Goal: Information Seeking & Learning: Learn about a topic

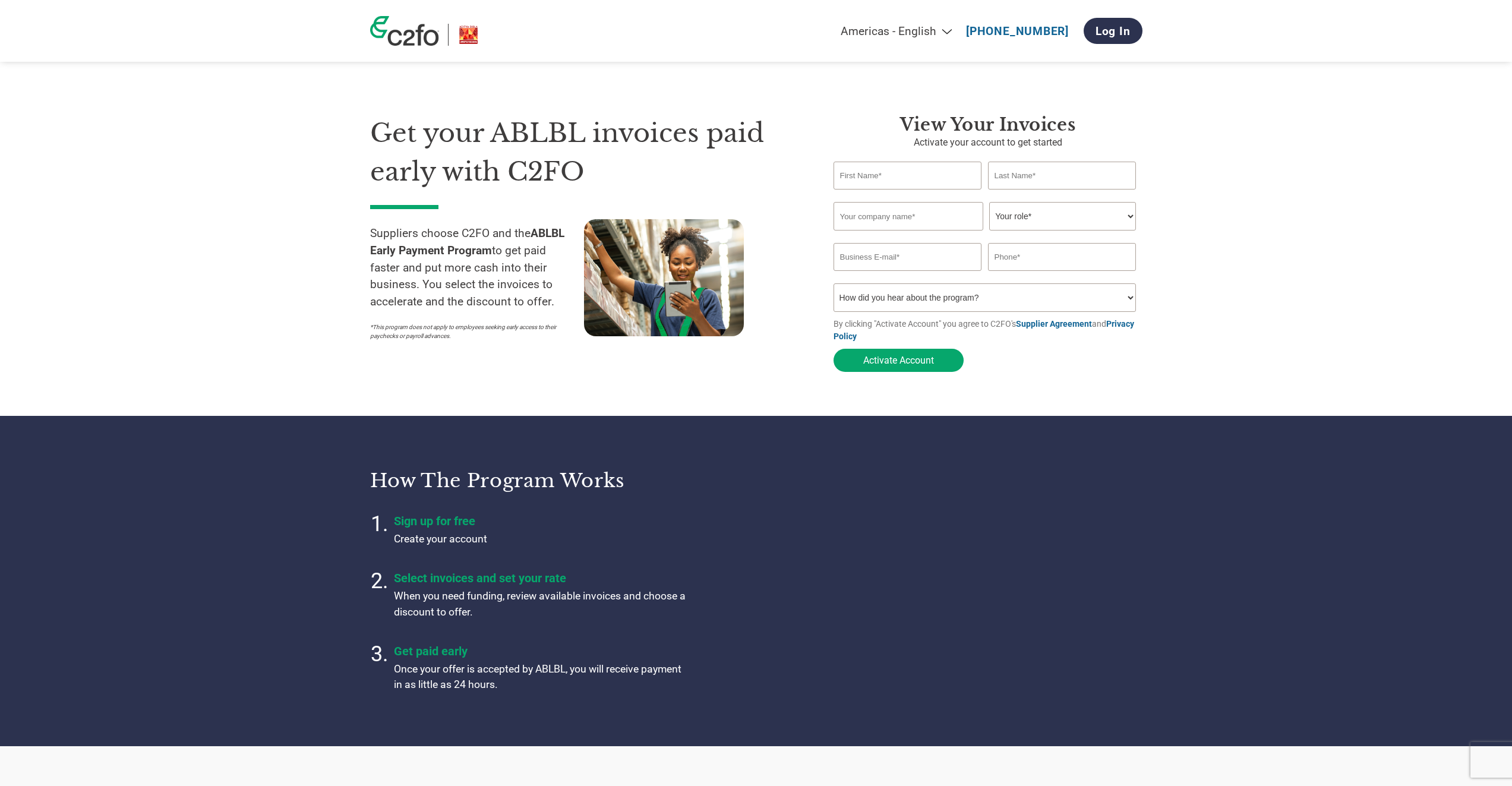
click at [502, 149] on h1 "Get your ABLBL invoices paid early with C2FO" at bounding box center [584, 152] width 428 height 76
drag, startPoint x: 470, startPoint y: 235, endPoint x: 547, endPoint y: 235, distance: 77.0
click at [547, 235] on p "Suppliers choose C2FO and the ABLBL Early Payment Program to get paid faster an…" at bounding box center [477, 268] width 214 height 86
drag, startPoint x: 381, startPoint y: 256, endPoint x: 497, endPoint y: 259, distance: 116.0
click at [497, 259] on p "Suppliers choose C2FO and the ABLBL Early Payment Program to get paid faster an…" at bounding box center [477, 268] width 214 height 86
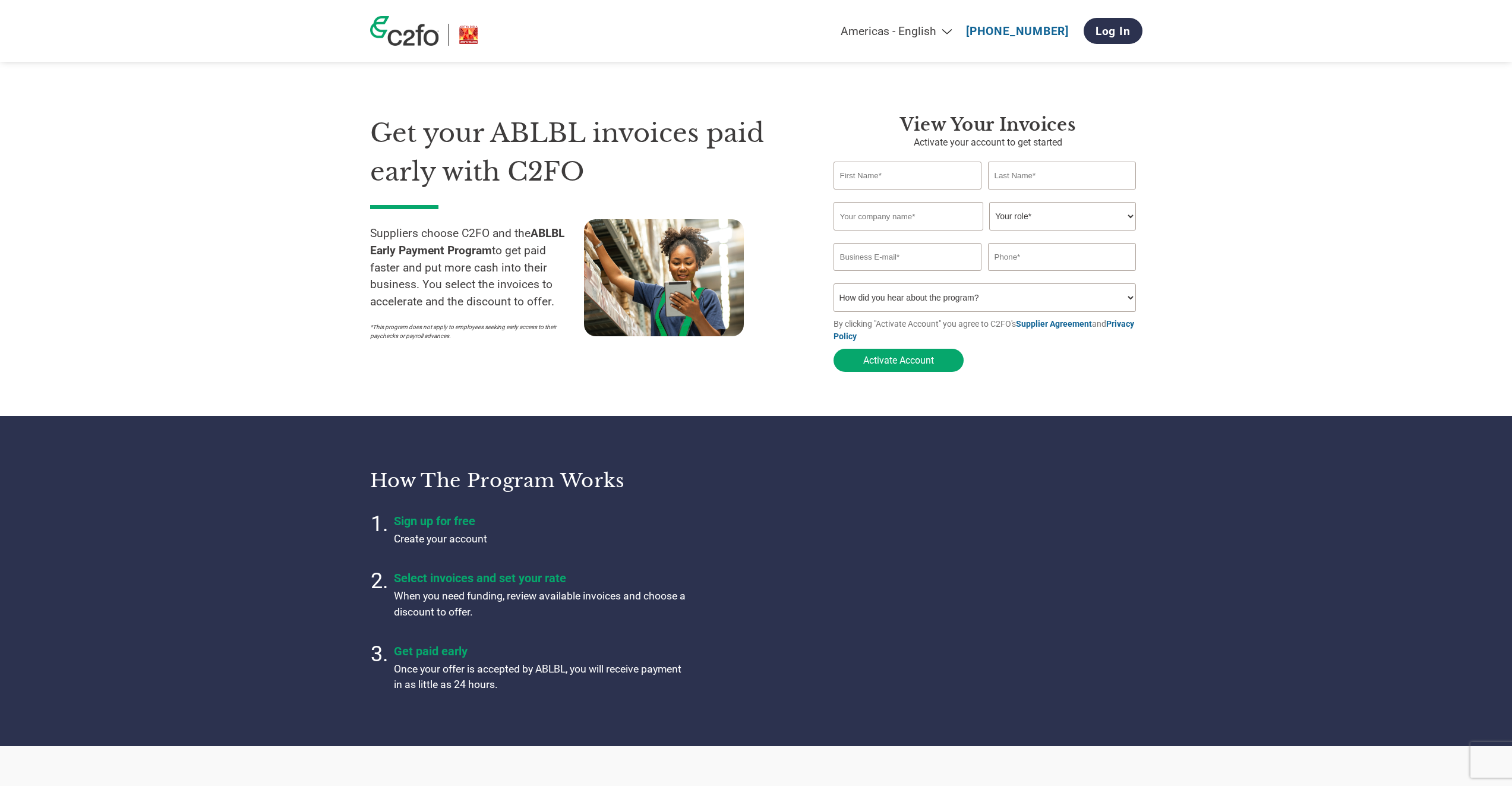
click at [935, 175] on input "text" at bounding box center [907, 175] width 148 height 28
click at [1057, 176] on input "text" at bounding box center [1062, 175] width 148 height 28
click at [903, 224] on input "text" at bounding box center [908, 216] width 150 height 28
click at [1018, 217] on select "Your role* CFO Controller Credit Manager Finance Director Treasurer CEO Preside…" at bounding box center [1062, 216] width 147 height 28
select select "CREDIT_MANAGER"
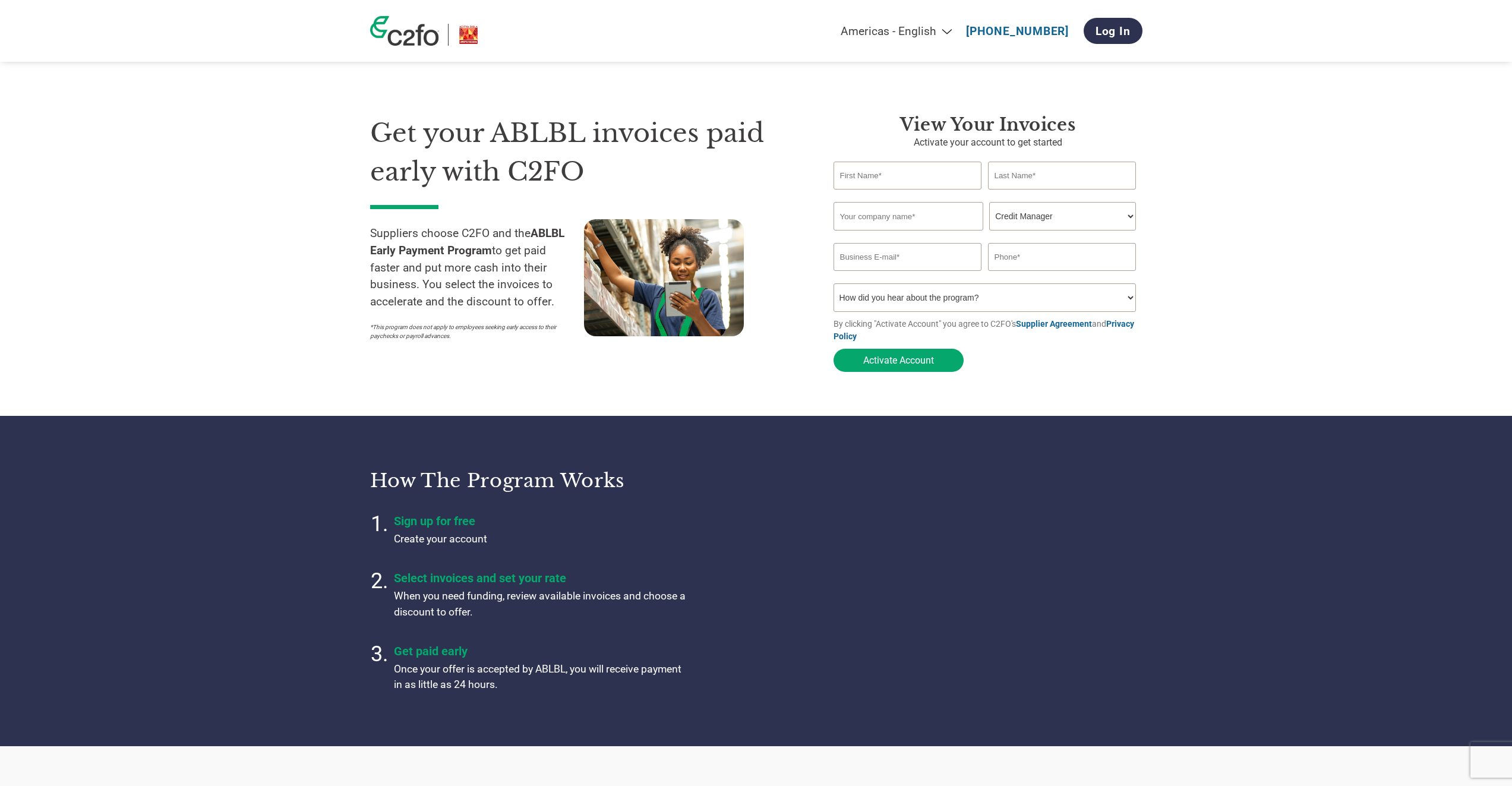
click at [989, 202] on select "Your role* CFO Controller Credit Manager Finance Director Treasurer CEO Preside…" at bounding box center [1062, 216] width 147 height 28
click at [942, 246] on input "email" at bounding box center [907, 257] width 148 height 28
drag, startPoint x: 1056, startPoint y: 252, endPoint x: 1021, endPoint y: 282, distance: 46.1
click at [1056, 252] on input "text" at bounding box center [1062, 257] width 148 height 28
click at [1007, 294] on select "How did you hear about the program? Received a letter Email Social Media Online…" at bounding box center [984, 297] width 303 height 28
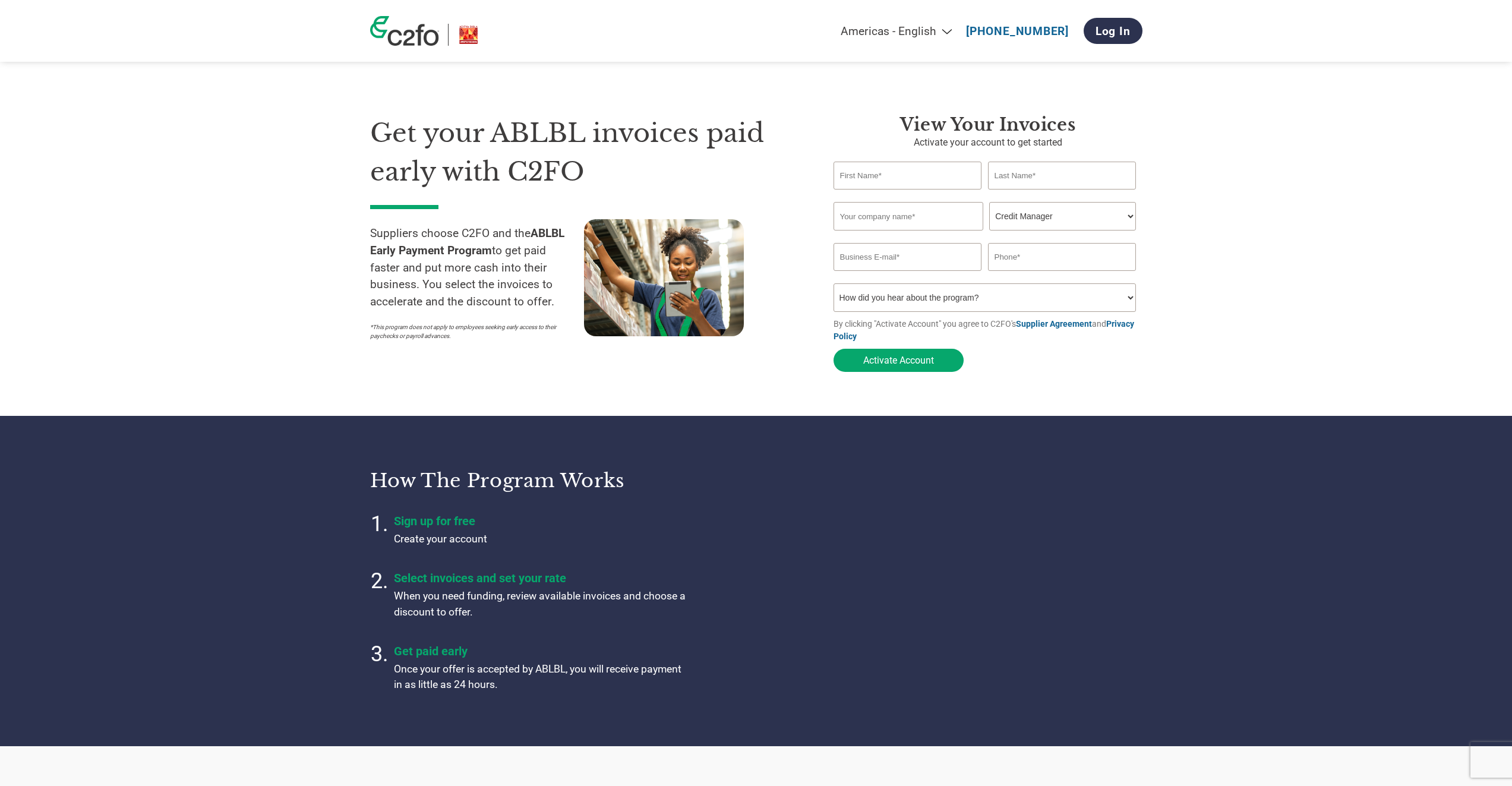
select select "Received a Letter"
click at [833, 284] on select "How did you hear about the program? Received a letter Email Social Media Online…" at bounding box center [984, 297] width 303 height 28
click at [675, 408] on section "Get your ABLBL invoices paid early with C2FO Suppliers choose C2FO and the ABLB…" at bounding box center [756, 231] width 1512 height 369
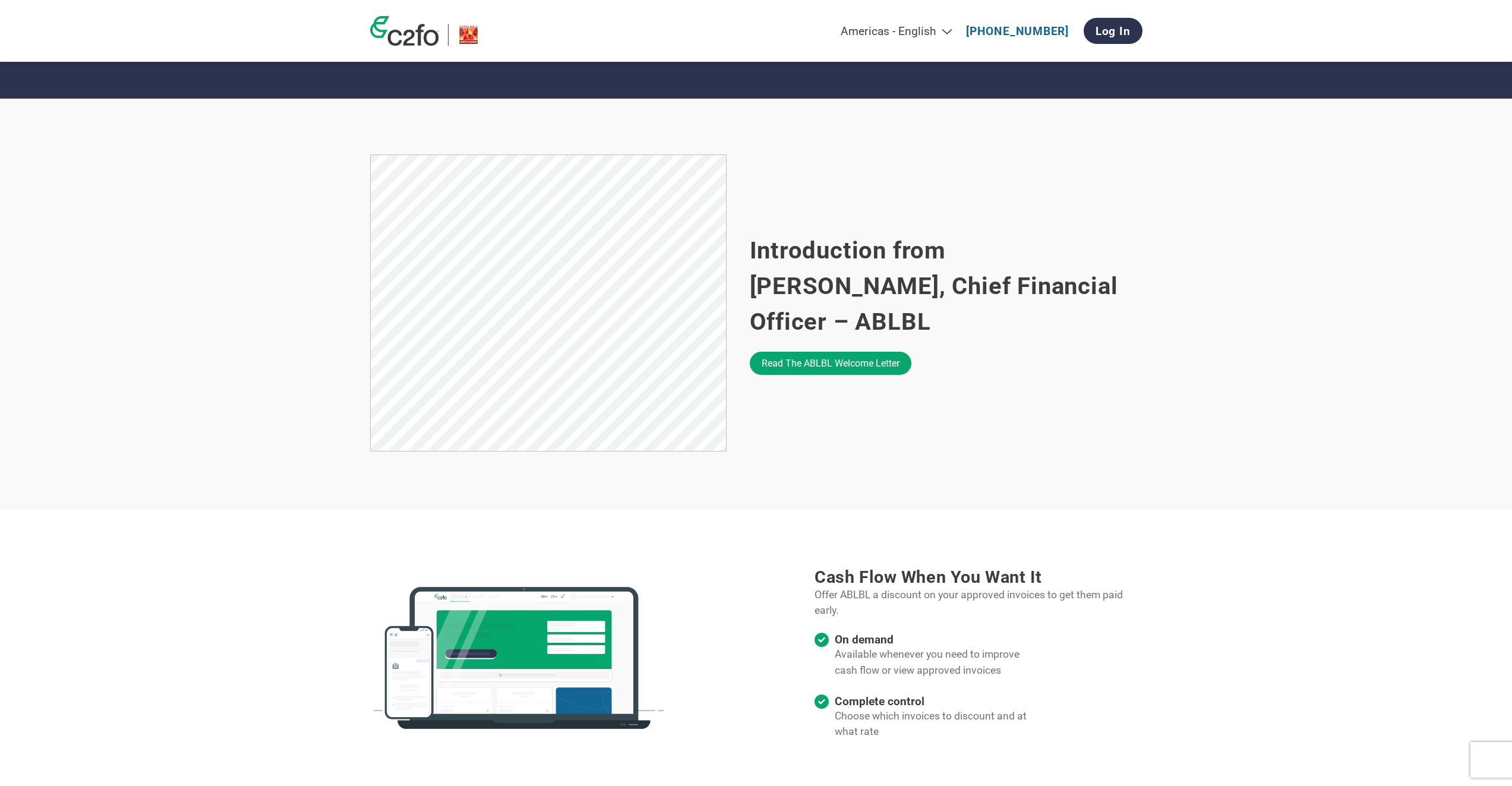
scroll to position [653, 0]
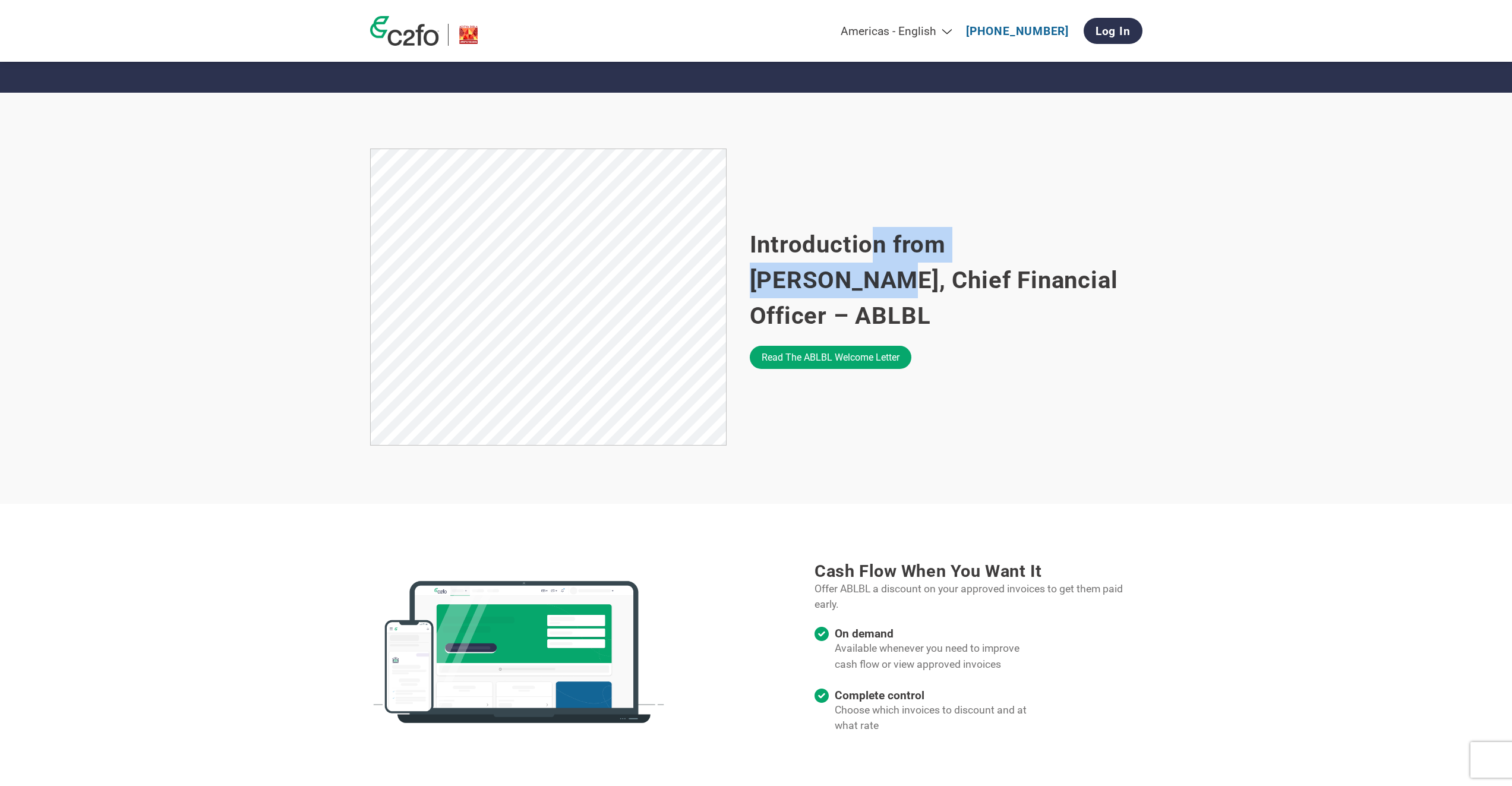
drag, startPoint x: 895, startPoint y: 264, endPoint x: 1035, endPoint y: 272, distance: 140.2
click at [1087, 265] on h2 "Introduction from [PERSON_NAME], Chief Financial Officer – ABLBL" at bounding box center [946, 280] width 393 height 107
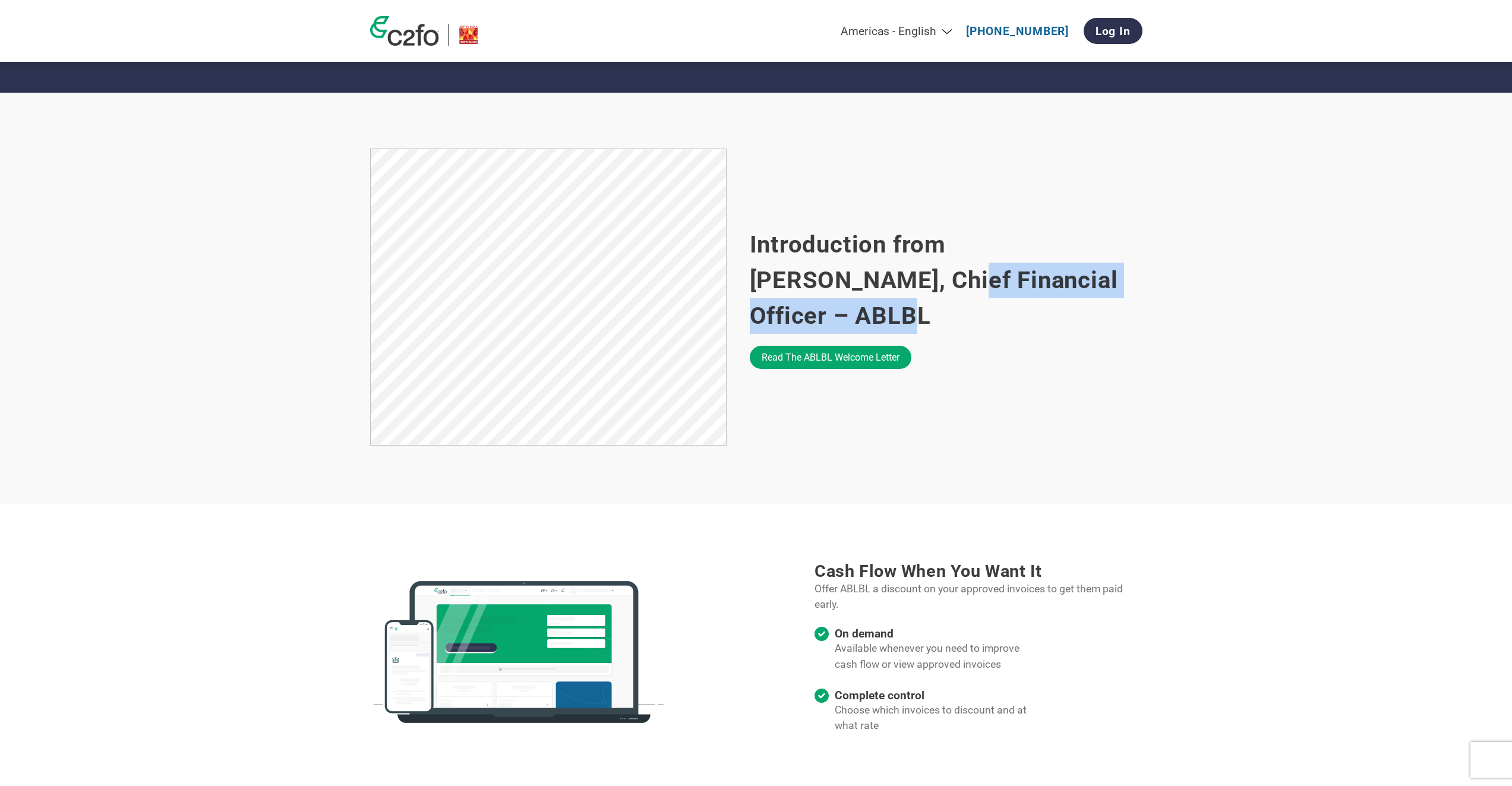
drag, startPoint x: 785, startPoint y: 299, endPoint x: 1090, endPoint y: 293, distance: 305.1
click at [1090, 293] on h2 "Introduction from [PERSON_NAME], Chief Financial Officer – ABLBL" at bounding box center [946, 280] width 393 height 107
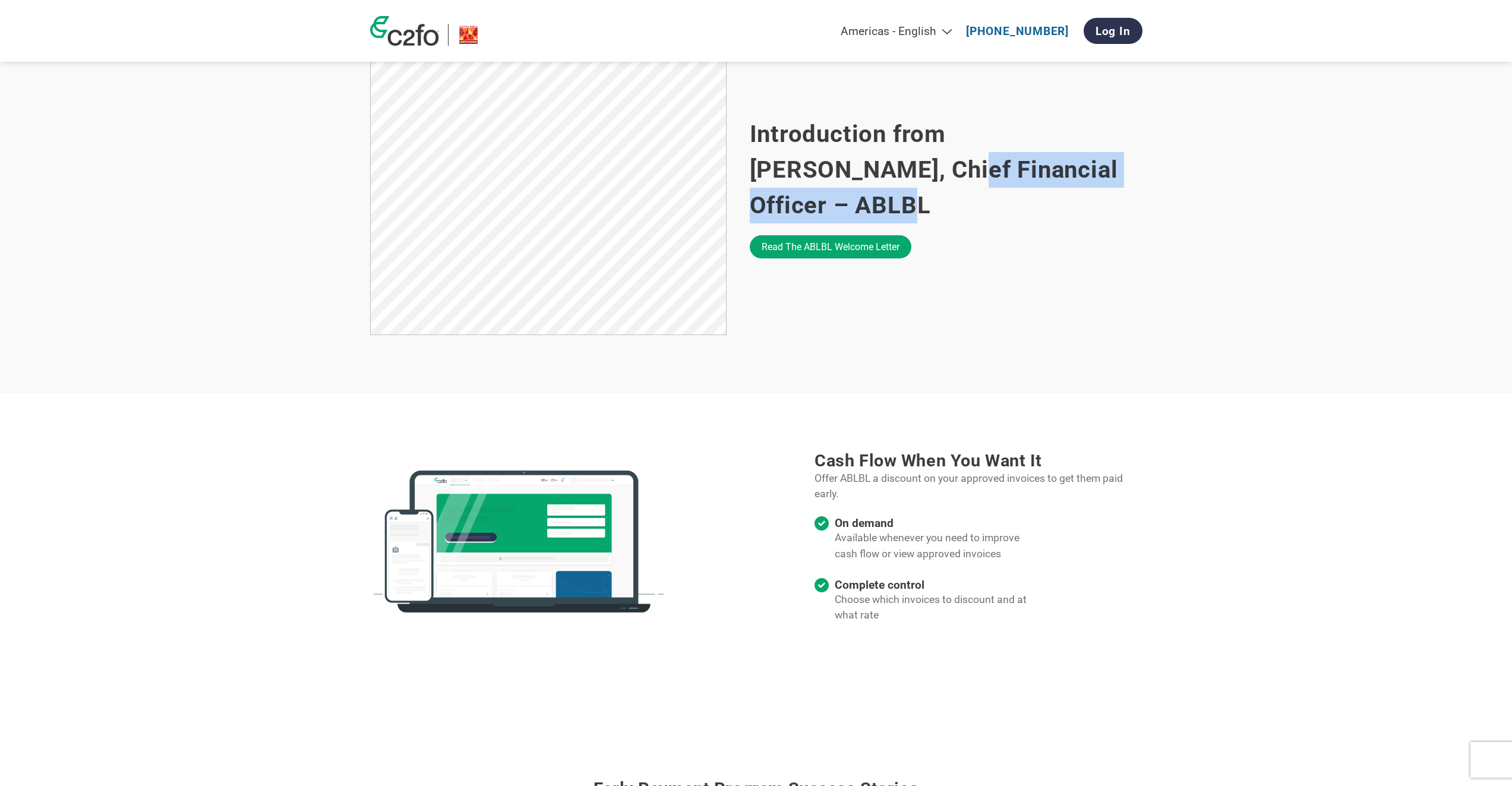
scroll to position [951, 0]
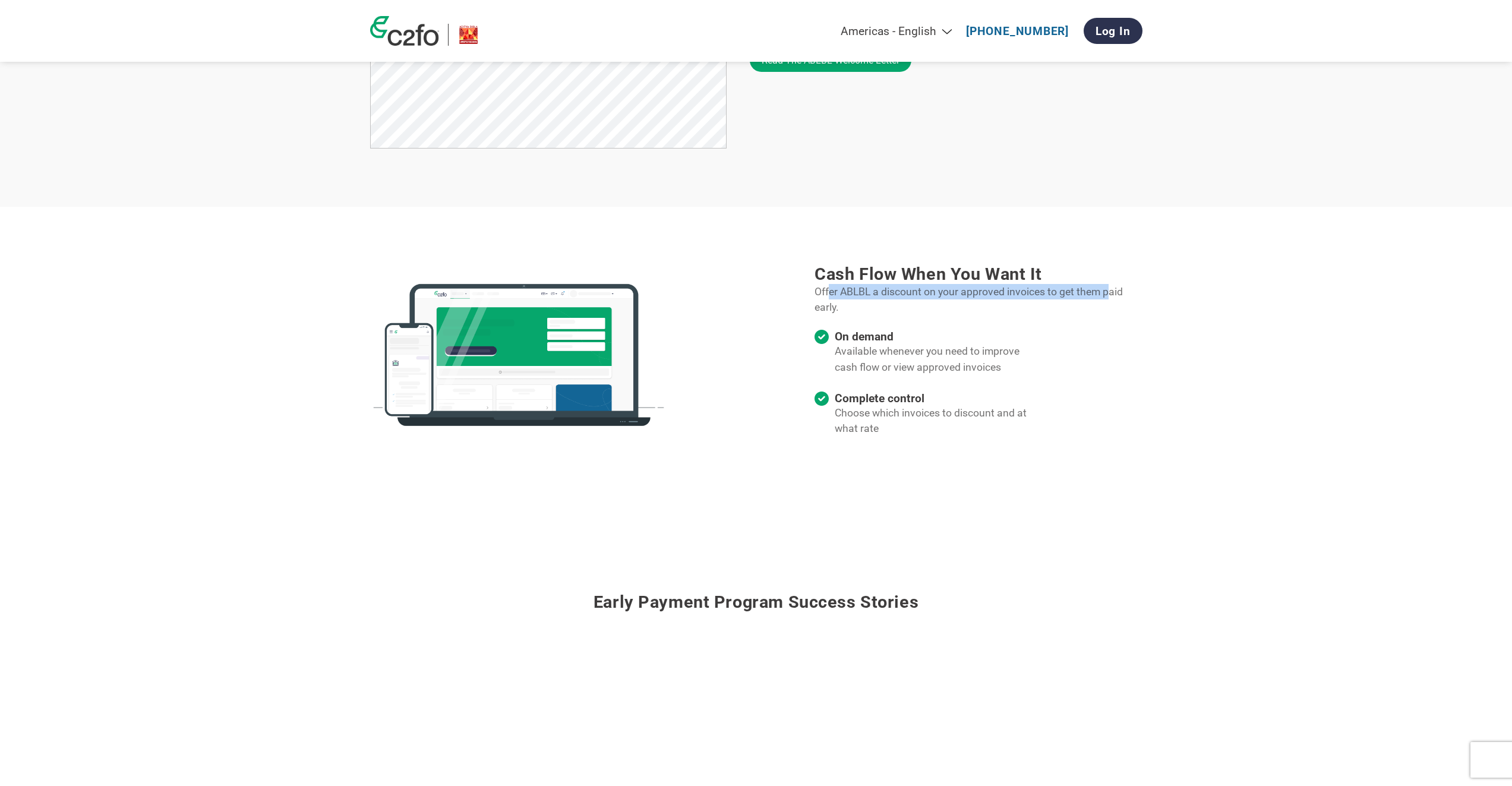
drag, startPoint x: 830, startPoint y: 293, endPoint x: 1110, endPoint y: 293, distance: 280.0
click at [1110, 293] on p "Offer ABLBL a discount on your approved invoices to get them paid early." at bounding box center [978, 300] width 327 height 32
drag, startPoint x: 897, startPoint y: 349, endPoint x: 900, endPoint y: 366, distance: 17.3
click at [988, 350] on p "Available whenever you need to improve cash flow or view approved invoices" at bounding box center [939, 359] width 209 height 32
drag, startPoint x: 845, startPoint y: 364, endPoint x: 994, endPoint y: 367, distance: 149.0
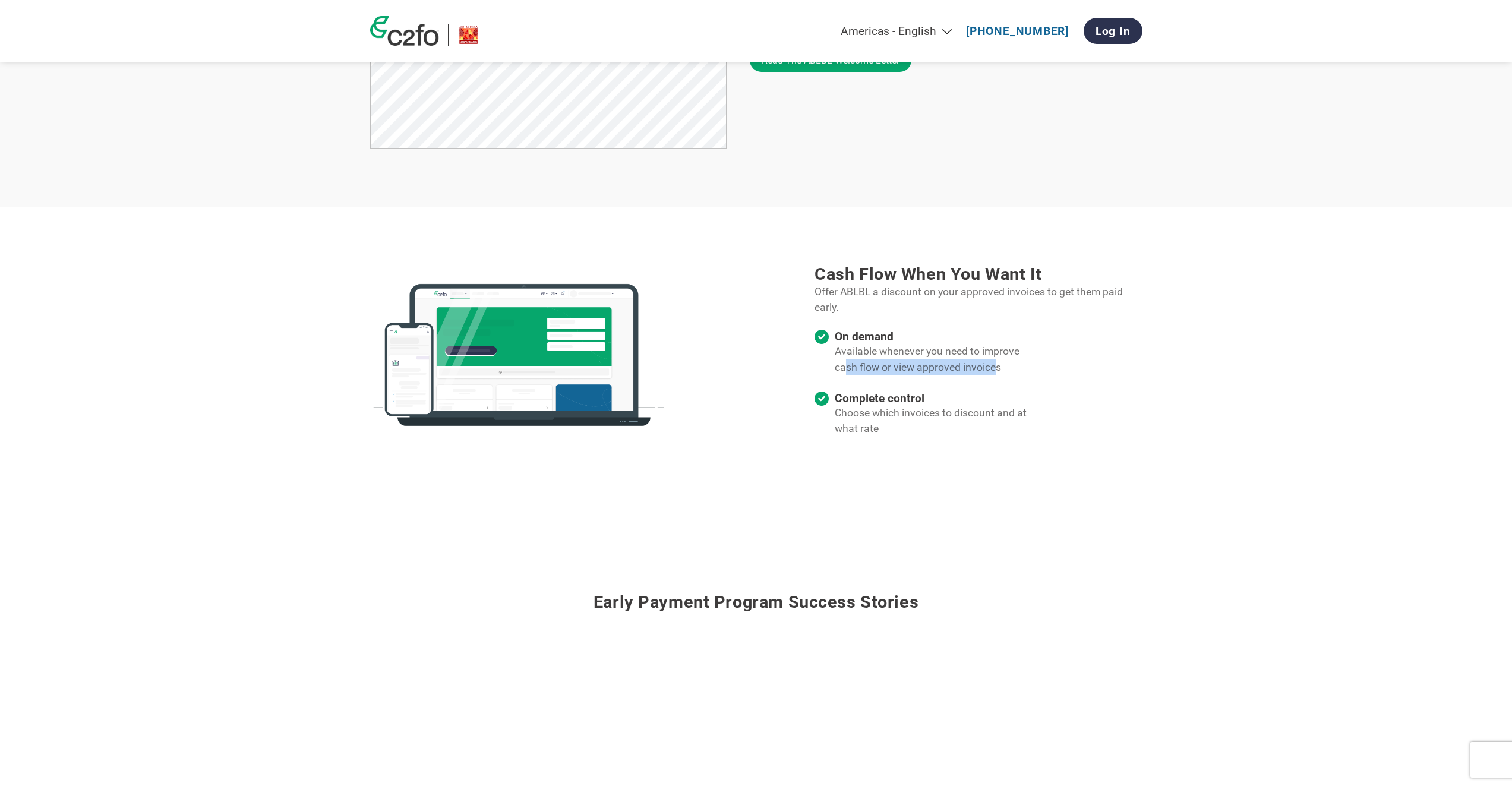
click at [994, 367] on p "Available whenever you need to improve cash flow or view approved invoices" at bounding box center [939, 359] width 209 height 32
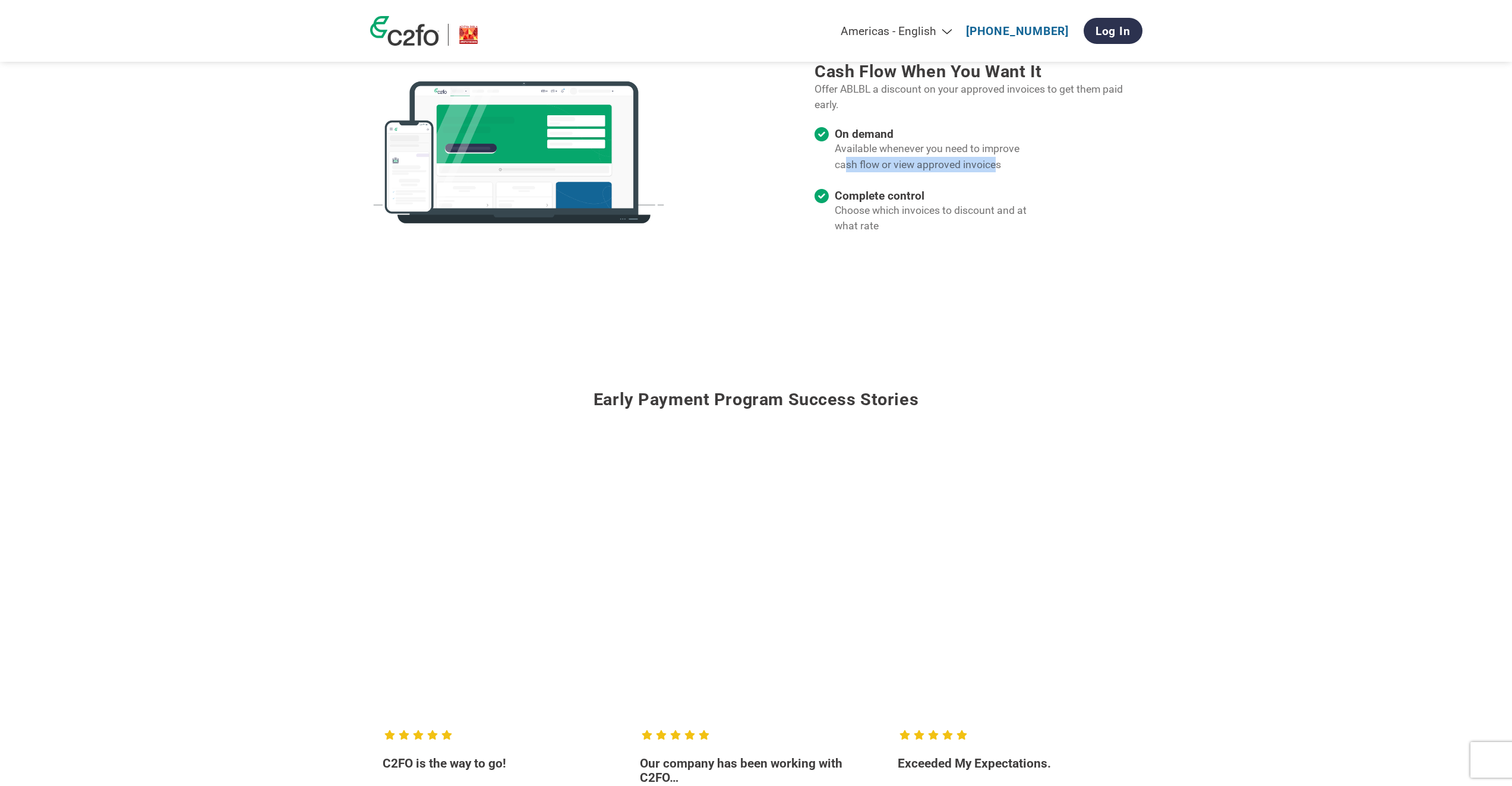
scroll to position [1188, 0]
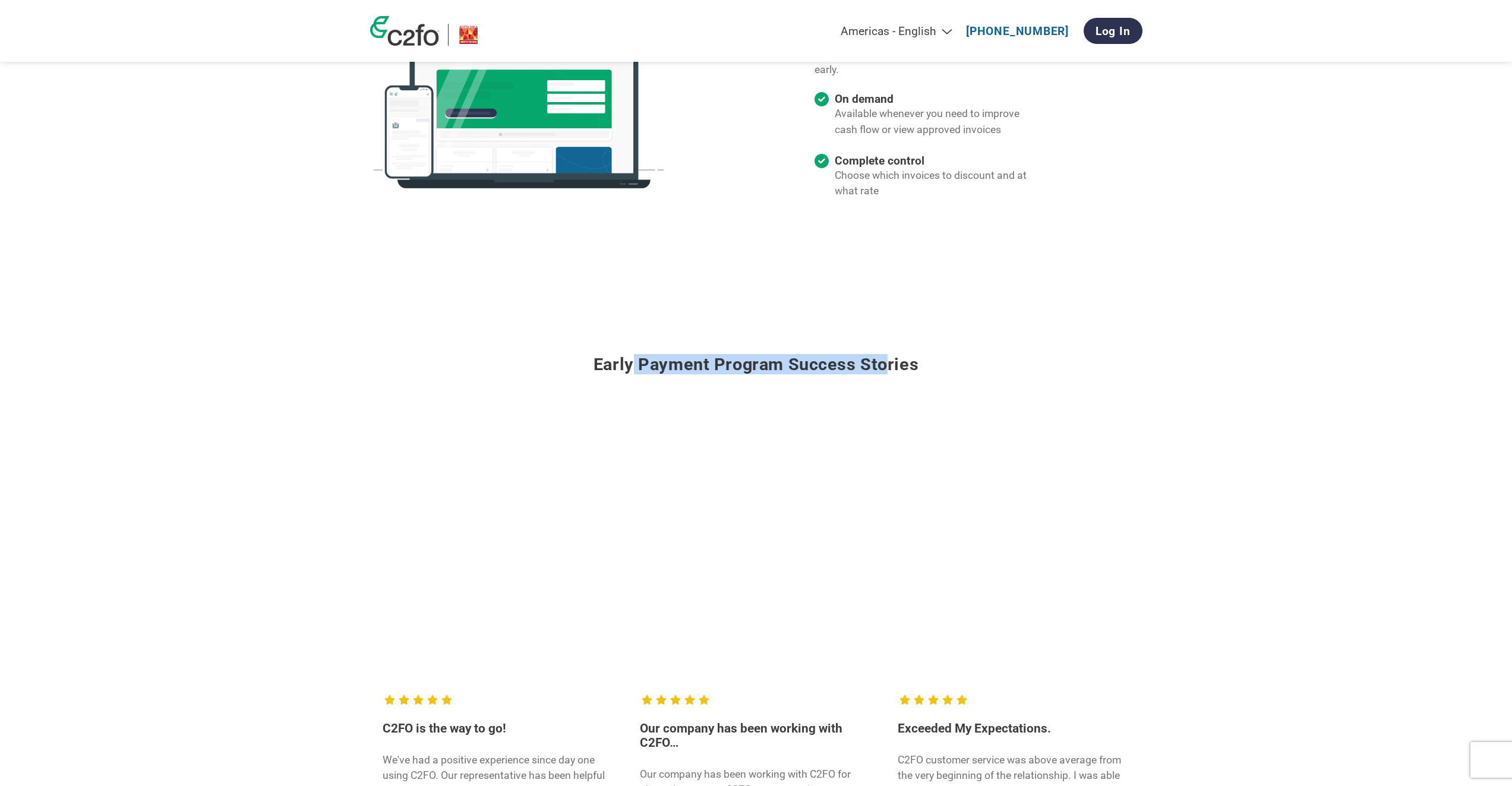
drag, startPoint x: 708, startPoint y: 369, endPoint x: 894, endPoint y: 364, distance: 186.1
click at [888, 364] on h3 "Early payment program success stories" at bounding box center [756, 357] width 772 height 65
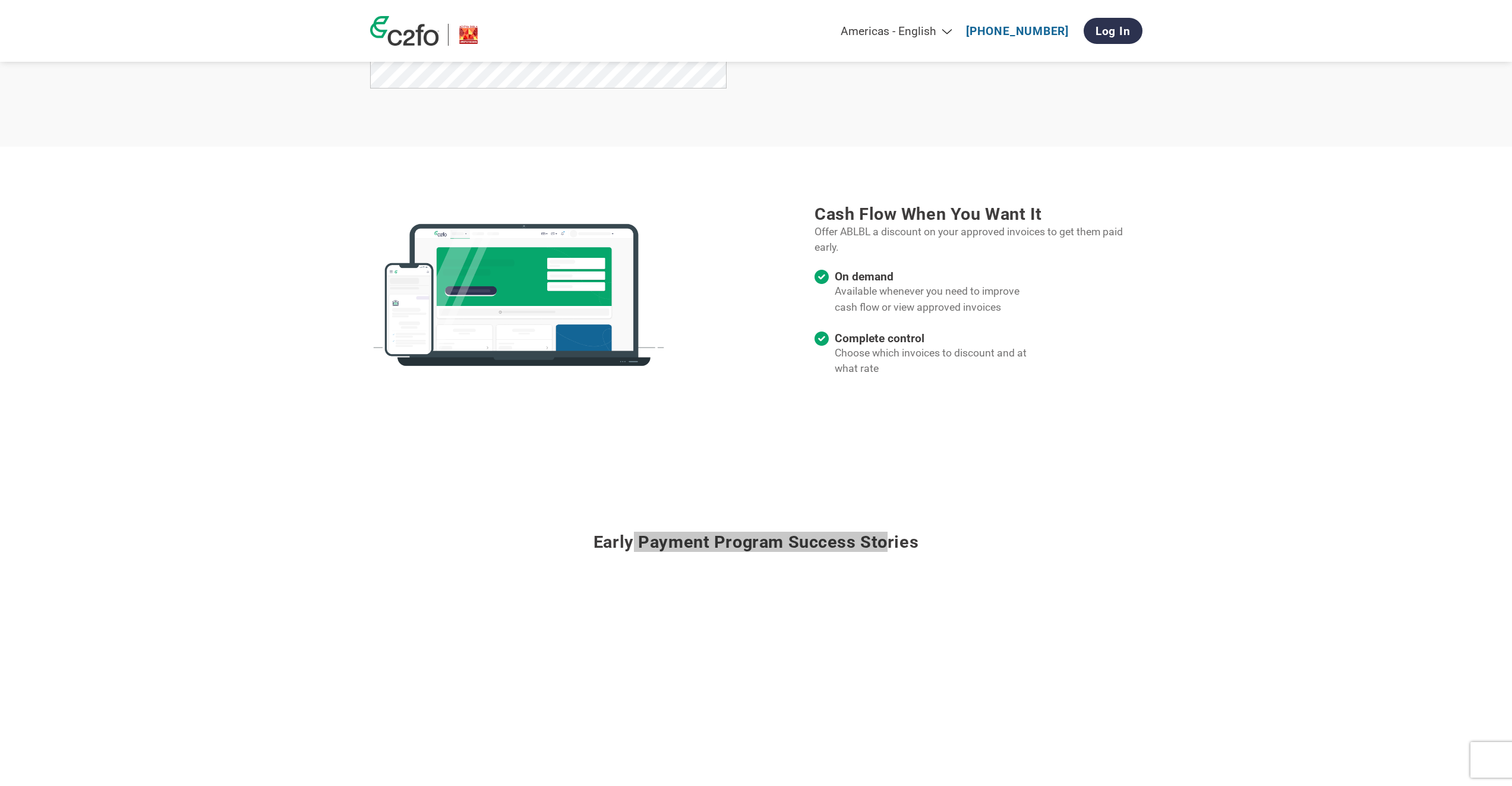
scroll to position [772, 0]
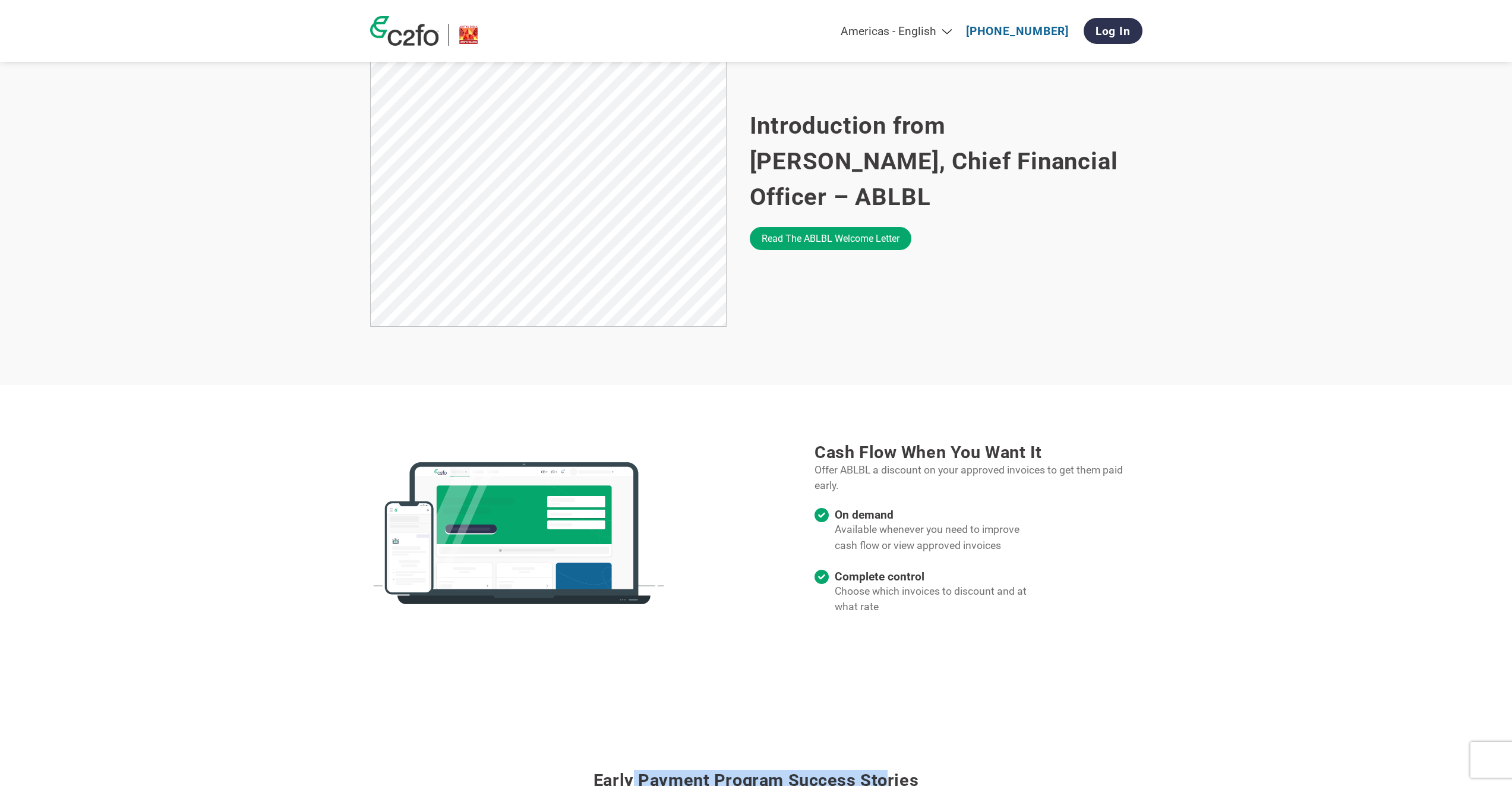
click at [408, 31] on img at bounding box center [404, 30] width 69 height 30
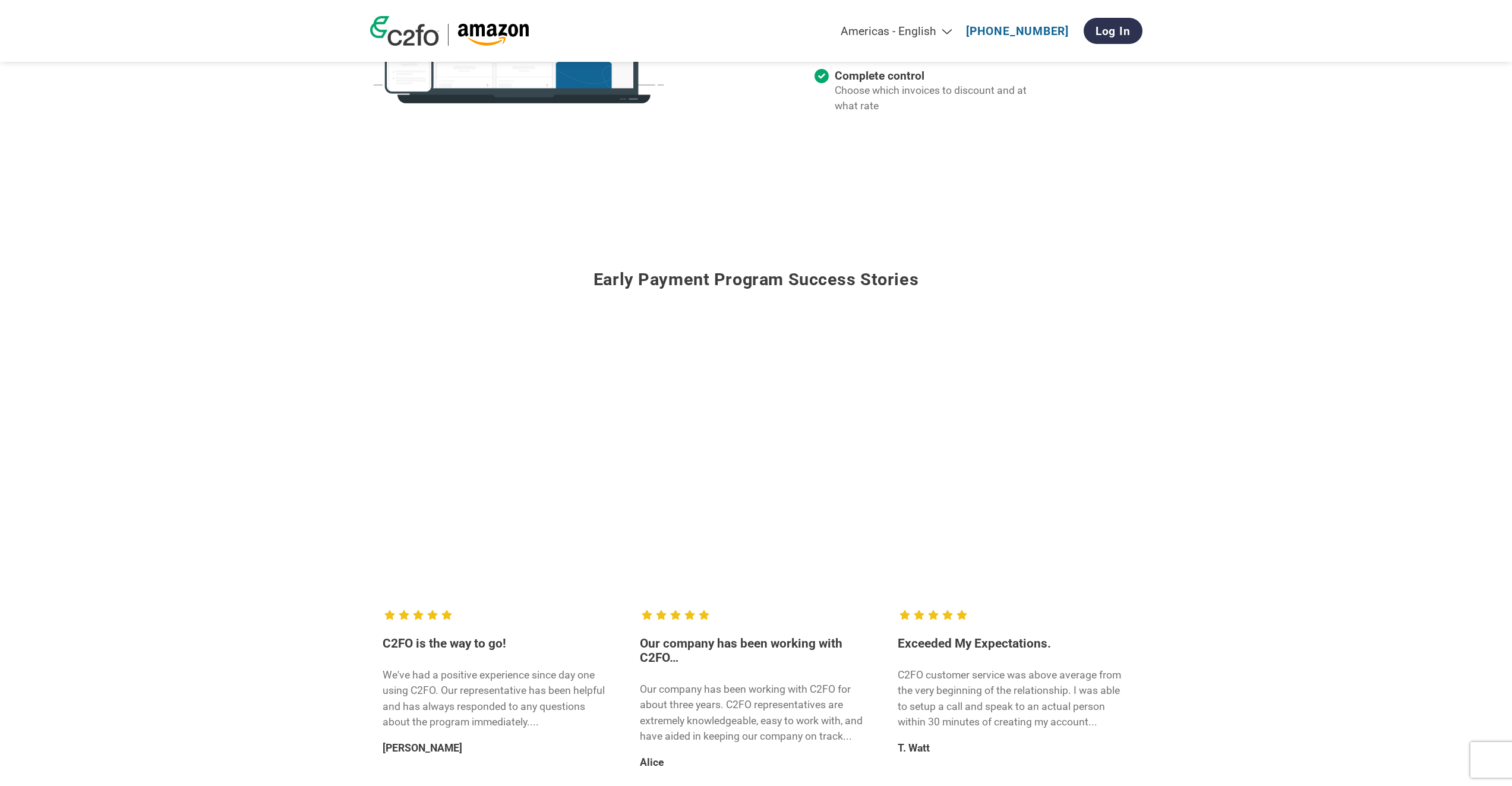
scroll to position [1307, 0]
